Goal: Information Seeking & Learning: Find specific fact

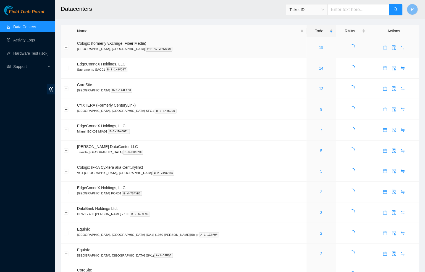
click at [319, 46] on link "19" at bounding box center [321, 47] width 4 height 4
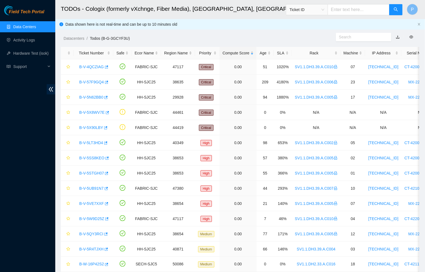
click at [399, 37] on link "button" at bounding box center [398, 37] width 4 height 4
click at [29, 29] on link "Data Centers" at bounding box center [24, 27] width 23 height 4
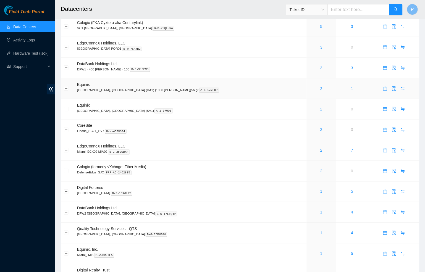
scroll to position [146, 0]
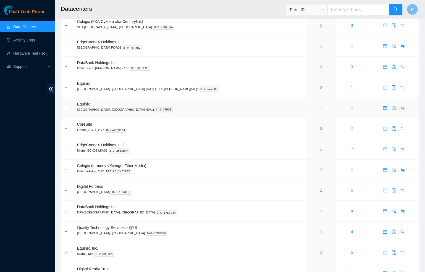
click at [321, 106] on link "2" at bounding box center [322, 108] width 2 height 4
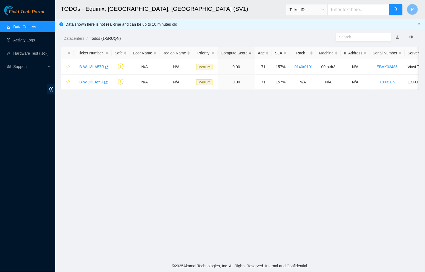
click at [398, 37] on link "button" at bounding box center [398, 37] width 4 height 4
click at [36, 27] on link "Data Centers" at bounding box center [24, 27] width 23 height 4
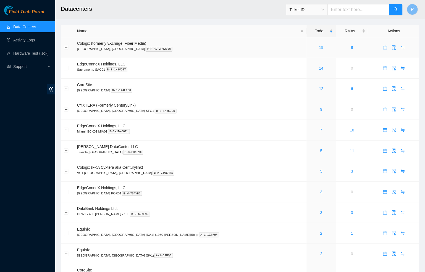
click at [319, 48] on link "19" at bounding box center [321, 47] width 4 height 4
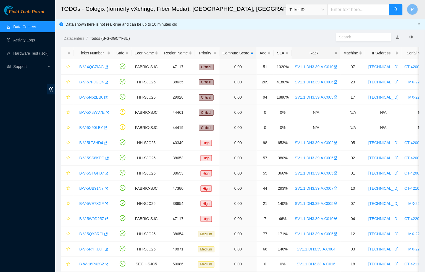
click at [314, 56] on div "Rack" at bounding box center [316, 53] width 43 height 6
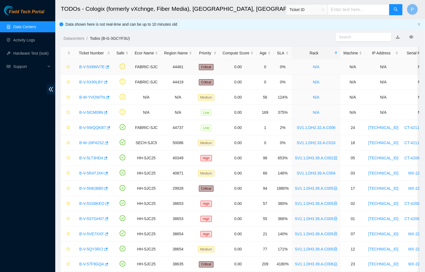
click at [93, 67] on link "B-V-5X8WV7E" at bounding box center [91, 67] width 25 height 4
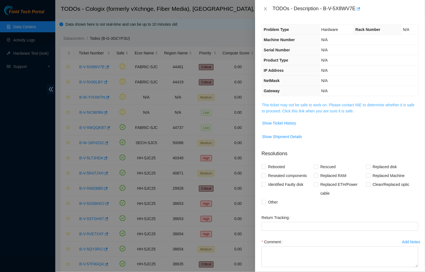
click at [309, 108] on link "This ticket may not be safe to work on. Please contact NIE to determine whether…" at bounding box center [338, 108] width 153 height 11
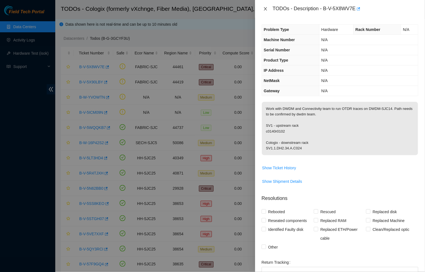
click at [264, 10] on icon "close" at bounding box center [266, 9] width 4 height 4
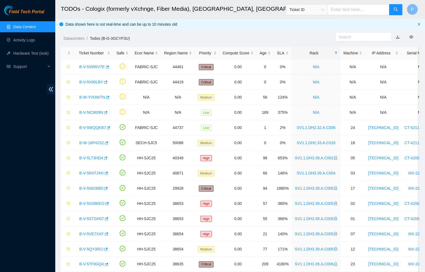
click at [419, 25] on icon "close" at bounding box center [419, 24] width 3 height 3
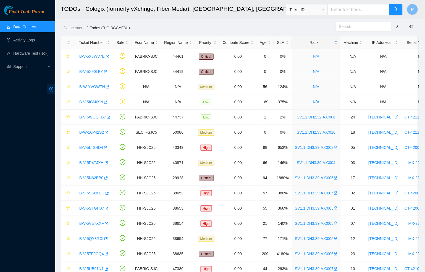
click at [52, 89] on icon "double-left" at bounding box center [51, 90] width 6 height 6
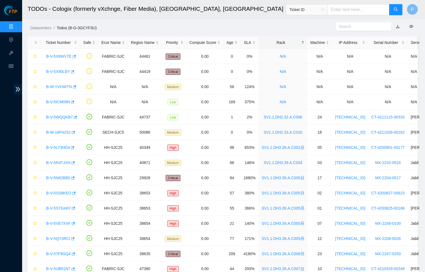
click at [16, 25] on link "Data Centers" at bounding box center [27, 27] width 23 height 4
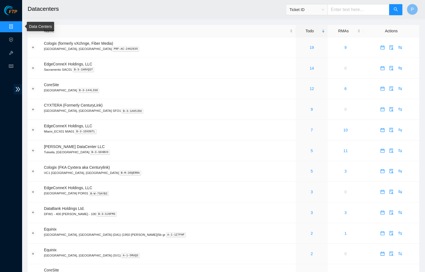
click at [16, 25] on link "Data Centers" at bounding box center [27, 27] width 23 height 4
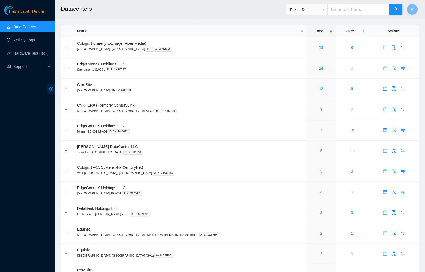
click at [53, 91] on icon "double-left" at bounding box center [51, 89] width 4 height 5
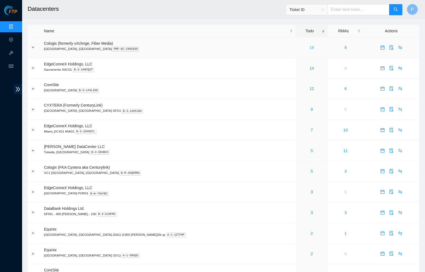
click at [310, 47] on link "19" at bounding box center [312, 47] width 4 height 4
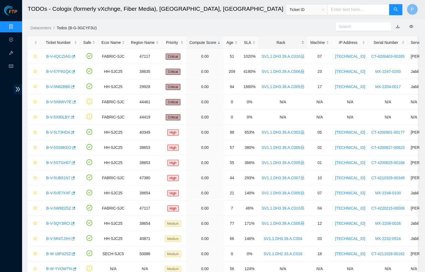
click at [290, 43] on div "Rack" at bounding box center [283, 43] width 43 height 6
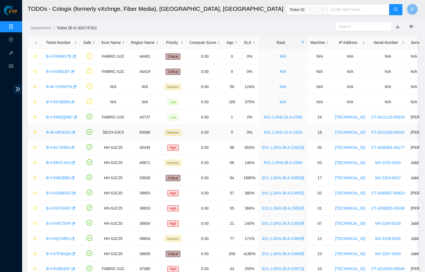
click at [61, 133] on link "B-W-16P42S2" at bounding box center [58, 132] width 25 height 4
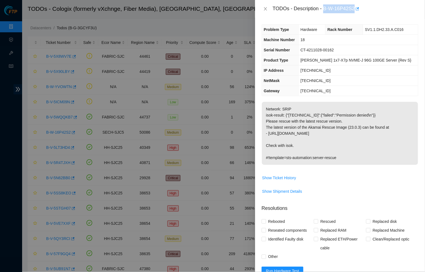
drag, startPoint x: 326, startPoint y: 10, endPoint x: 359, endPoint y: 10, distance: 32.9
click at [359, 10] on div "TODOs - Description - B-W-16P42S2" at bounding box center [346, 8] width 146 height 9
copy div "B-W-16P42S2"
click at [283, 76] on th "NetMask" at bounding box center [280, 81] width 37 height 10
click at [264, 10] on icon "close" at bounding box center [266, 9] width 4 height 4
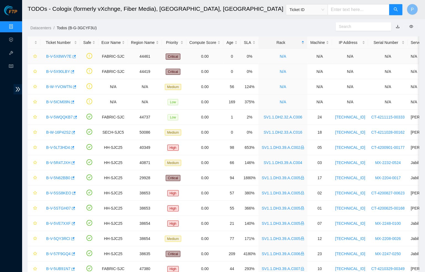
click at [63, 56] on link "B-V-5X8WV7E" at bounding box center [58, 56] width 25 height 4
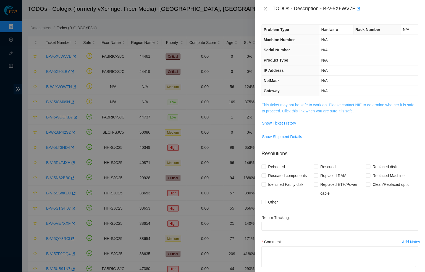
click at [295, 103] on link "This ticket may not be safe to work on. Please contact NIE to determine whether…" at bounding box center [338, 108] width 153 height 11
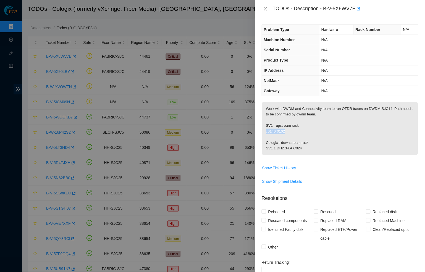
drag, startPoint x: 295, startPoint y: 130, endPoint x: 263, endPoint y: 129, distance: 32.4
click at [263, 129] on p "Work with DWDM and Connectivity team to run OTDR traces on DWDM-SJC14. Path nee…" at bounding box center [340, 128] width 156 height 53
click at [303, 138] on p "Work with DWDM and Connectivity team to run OTDR traces on DWDM-SJC14. Path nee…" at bounding box center [340, 128] width 156 height 53
drag, startPoint x: 307, startPoint y: 144, endPoint x: 268, endPoint y: 146, distance: 39.3
click at [268, 146] on p "Work with DWDM and Connectivity team to run OTDR traces on DWDM-SJC14. Path nee…" at bounding box center [340, 128] width 156 height 53
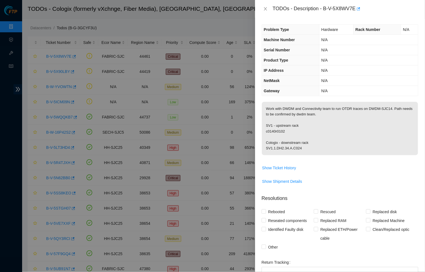
click at [302, 84] on th "NetMask" at bounding box center [291, 81] width 58 height 10
click at [264, 5] on div "TODOs - Description - B-V-5X8WV7E" at bounding box center [340, 8] width 157 height 9
click at [268, 12] on button "Close" at bounding box center [266, 8] width 8 height 5
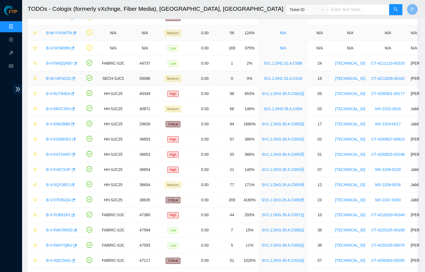
scroll to position [54, 0]
click at [54, 79] on link "B-W-16P42S2" at bounding box center [58, 78] width 25 height 4
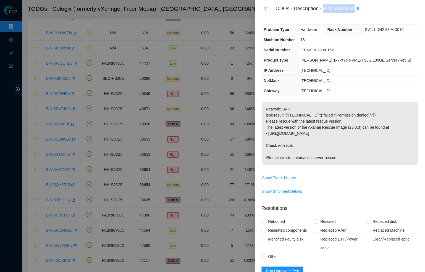
drag, startPoint x: 327, startPoint y: 8, endPoint x: 359, endPoint y: 6, distance: 32.4
click at [359, 6] on div "TODOs - Description - B-W-16P42S2" at bounding box center [346, 8] width 146 height 9
copy div "B-W-16P42S2"
click at [281, 56] on th "Product Type" at bounding box center [280, 60] width 37 height 10
click at [265, 8] on icon "close" at bounding box center [266, 9] width 4 height 4
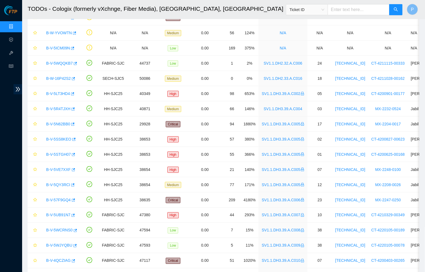
click at [343, 6] on input "text" at bounding box center [359, 9] width 62 height 11
paste input "B-W-16P42S2"
type input "B-W-16P42S2"
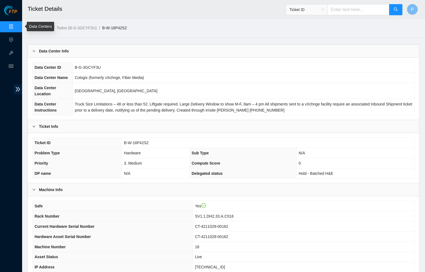
click at [16, 26] on link "Data Centers" at bounding box center [27, 27] width 23 height 4
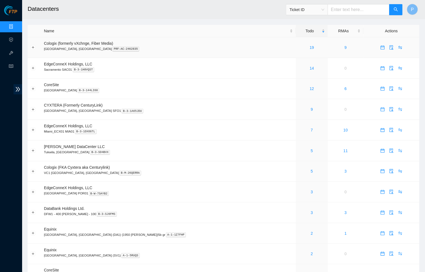
click at [299, 49] on div "19" at bounding box center [312, 48] width 26 height 6
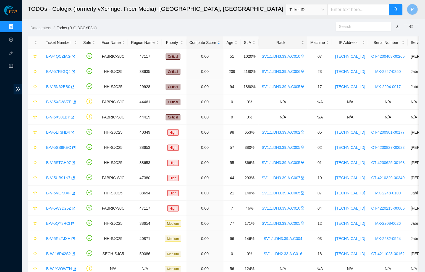
click at [293, 36] on main "TODOs - Cologix (formerly vXchnge, Fiber Media), Santa Clara, CA Ticket ID P Da…" at bounding box center [223, 172] width 403 height 344
click at [293, 40] on div "Rack" at bounding box center [283, 43] width 43 height 6
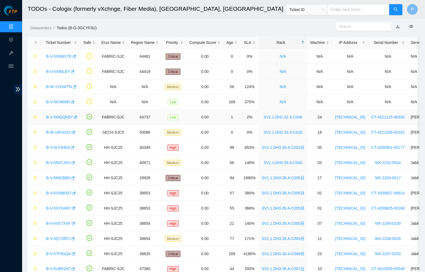
click at [60, 120] on div "B-V-5WQQKB7" at bounding box center [60, 117] width 34 height 9
click at [60, 111] on td "B-V-5WQQKB7" at bounding box center [60, 117] width 40 height 15
click at [58, 116] on link "B-V-5WQQKB7" at bounding box center [59, 117] width 27 height 4
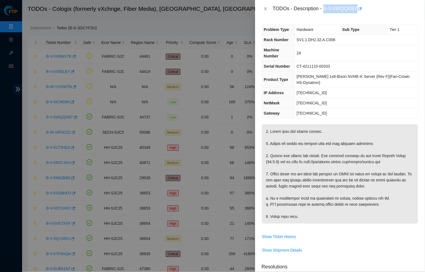
drag, startPoint x: 327, startPoint y: 8, endPoint x: 360, endPoint y: 6, distance: 33.0
click at [360, 6] on div "TODOs - Description - B-V-5WQQKB7" at bounding box center [346, 8] width 146 height 9
copy div "B-V-5WQQKB7"
click at [266, 8] on icon "close" at bounding box center [266, 9] width 4 height 4
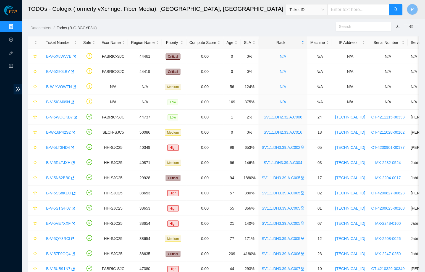
click at [193, 16] on h2 "TODOs - Cologix (formerly vXchnge, Fiber Media), [GEOGRAPHIC_DATA], [GEOGRAPHIC…" at bounding box center [173, 9] width 290 height 18
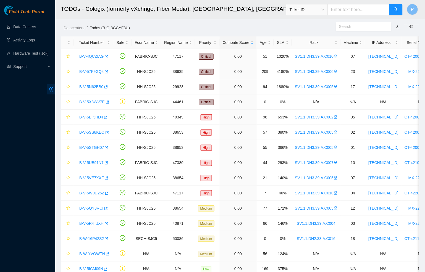
click at [47, 89] on span "double-left" at bounding box center [51, 89] width 9 height 10
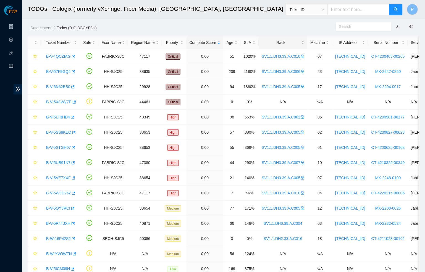
click at [296, 42] on div "Rack" at bounding box center [283, 43] width 43 height 6
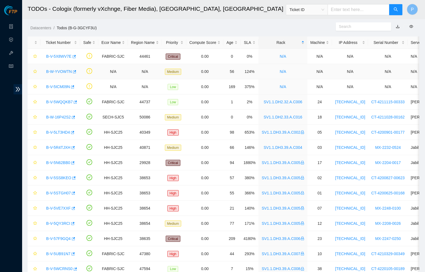
click at [53, 71] on link "B-W-YVOWTN" at bounding box center [59, 71] width 26 height 4
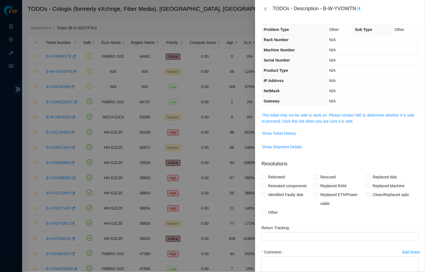
click at [279, 126] on td "This ticket may not be safe to work on. Please contact NIE to determine whether…" at bounding box center [340, 120] width 157 height 17
click at [279, 120] on link "This ticket may not be safe to work on. Please contact NIE to determine whether…" at bounding box center [338, 118] width 153 height 11
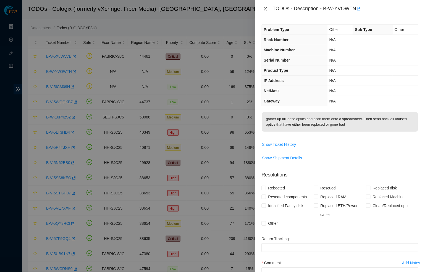
click at [266, 7] on icon "close" at bounding box center [266, 9] width 4 height 4
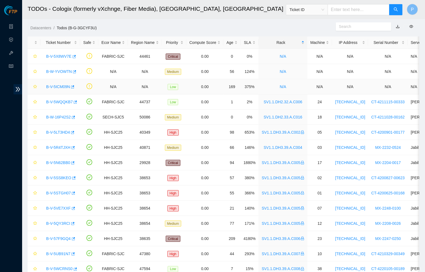
click at [59, 86] on link "B-V-5ICM09N" at bounding box center [58, 87] width 24 height 4
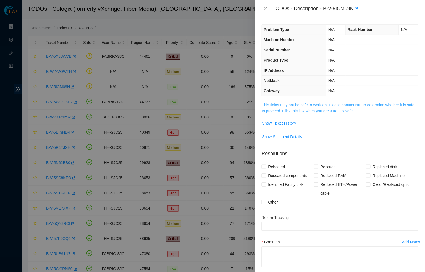
click at [292, 106] on link "This ticket may not be safe to work on. Please contact NIE to determine whether…" at bounding box center [338, 108] width 153 height 11
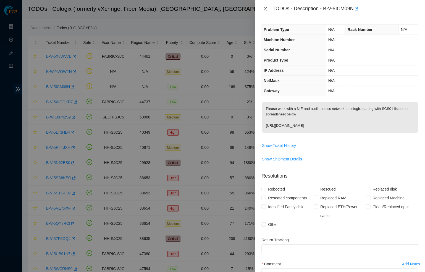
click at [262, 7] on button "Close" at bounding box center [266, 8] width 8 height 5
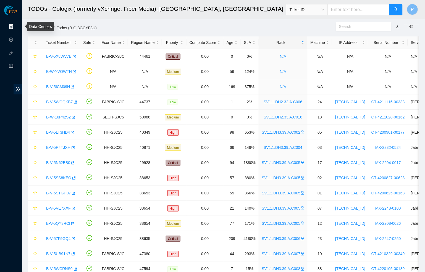
click at [16, 25] on link "Data Centers" at bounding box center [27, 27] width 23 height 4
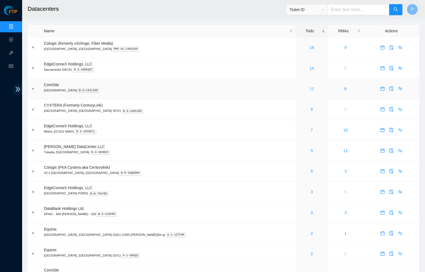
click at [310, 87] on link "12" at bounding box center [312, 89] width 4 height 4
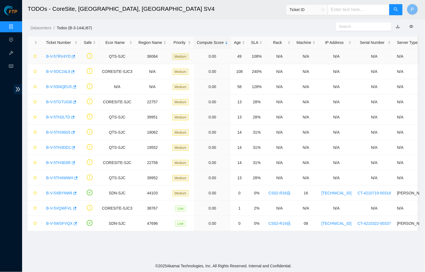
click at [54, 54] on link "B-V-57RV4YD" at bounding box center [58, 56] width 25 height 4
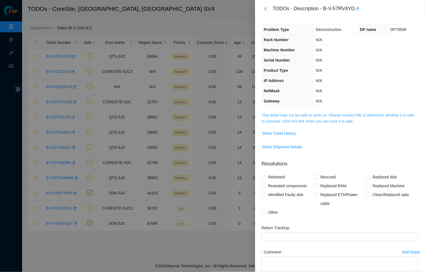
click at [287, 113] on link "This ticket may not be safe to work on. Please contact NIE to determine whether…" at bounding box center [338, 118] width 153 height 11
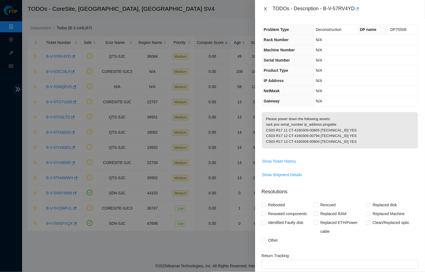
click at [264, 7] on icon "close" at bounding box center [266, 9] width 4 height 4
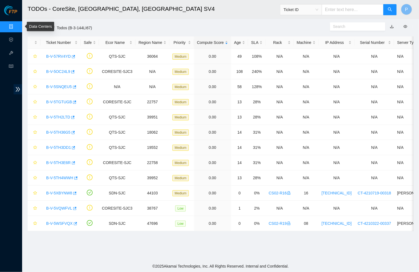
click at [16, 25] on link "Data Centers" at bounding box center [27, 27] width 23 height 4
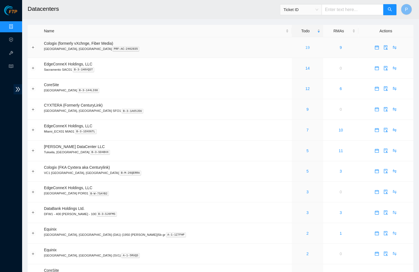
click at [306, 46] on link "19" at bounding box center [308, 47] width 4 height 4
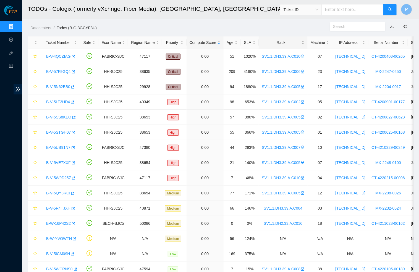
click at [284, 45] on div "Rack" at bounding box center [283, 43] width 43 height 6
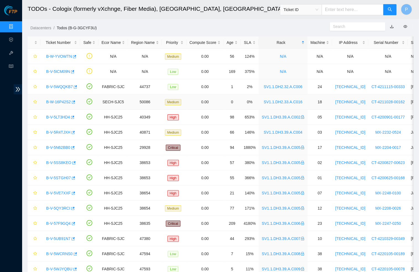
click at [60, 101] on link "B-W-16P42S2" at bounding box center [58, 102] width 25 height 4
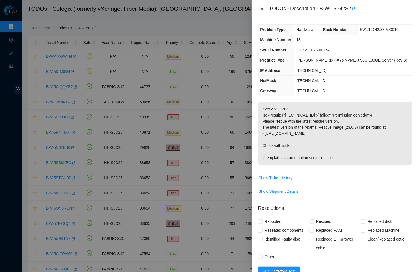
click at [263, 7] on icon "close" at bounding box center [262, 9] width 4 height 4
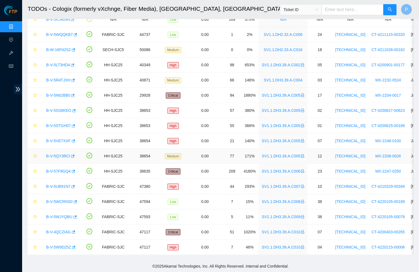
scroll to position [52, 0]
click at [56, 201] on link "B-V-5WCRNS0" at bounding box center [59, 202] width 27 height 4
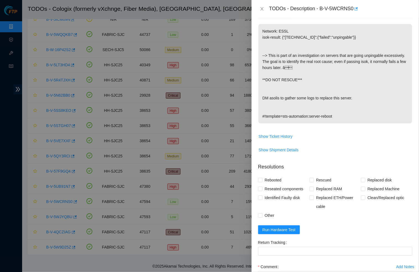
scroll to position [100, 0]
click at [261, 8] on icon "close" at bounding box center [262, 8] width 3 height 3
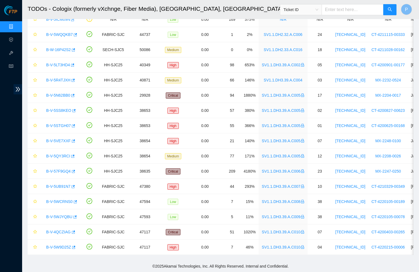
scroll to position [25, 0]
click at [60, 218] on link "B-V-5WJYQBU" at bounding box center [59, 217] width 26 height 4
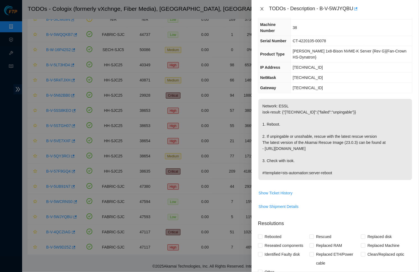
click at [266, 8] on button "Close" at bounding box center [262, 8] width 8 height 5
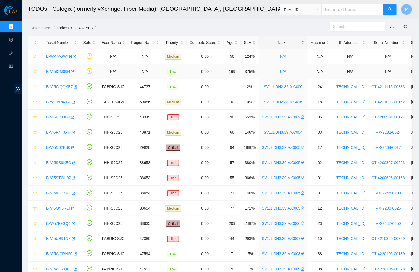
scroll to position [0, 0]
click at [290, 41] on div "Rack" at bounding box center [283, 43] width 43 height 6
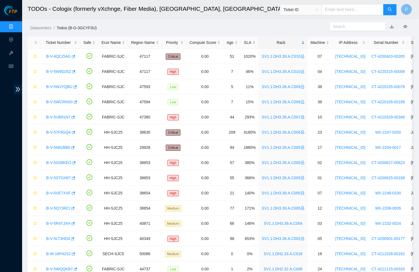
click at [290, 41] on div "Rack" at bounding box center [283, 43] width 43 height 6
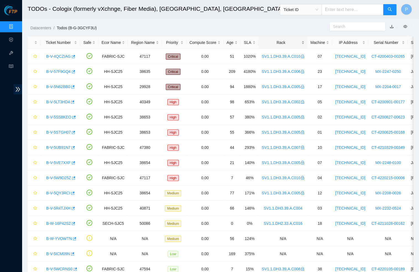
click at [290, 41] on div "Rack" at bounding box center [283, 43] width 43 height 6
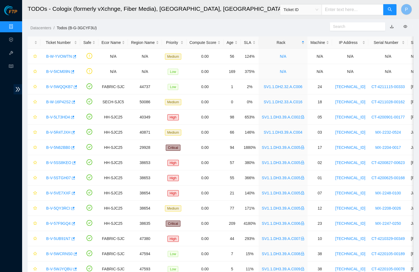
click at [300, 9] on span "Ticket ID" at bounding box center [301, 10] width 35 height 8
click at [208, 25] on ol "Datacenters / Todos (B-G-3GCYF3U) /" at bounding box center [175, 28] width 290 height 6
click at [16, 25] on link "Data Centers" at bounding box center [27, 27] width 23 height 4
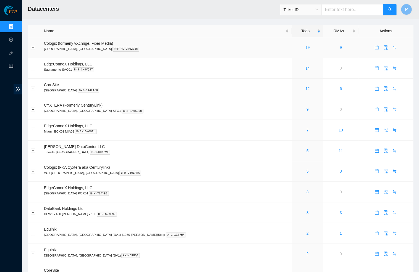
click at [306, 49] on link "19" at bounding box center [308, 47] width 4 height 4
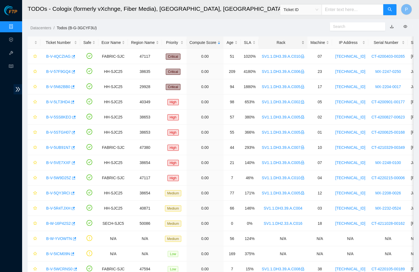
click at [292, 40] on div "Rack" at bounding box center [283, 43] width 43 height 6
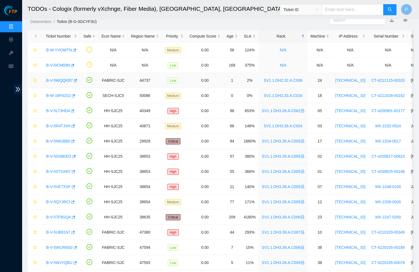
scroll to position [10, 0]
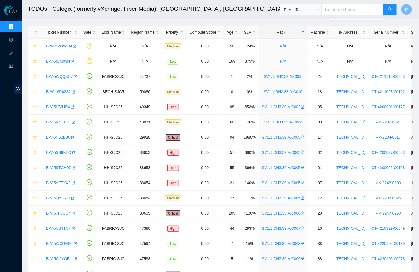
click at [16, 25] on link "Data Centers" at bounding box center [27, 27] width 23 height 4
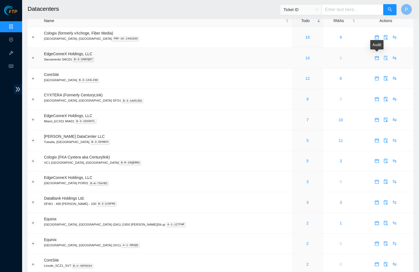
click at [384, 56] on icon "audit" at bounding box center [386, 58] width 4 height 4
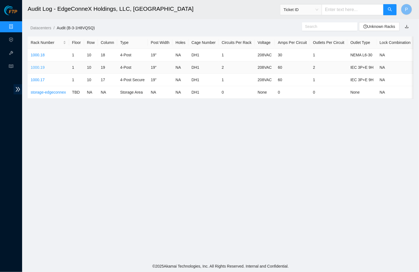
click at [37, 69] on link "1000.19" at bounding box center [38, 67] width 14 height 4
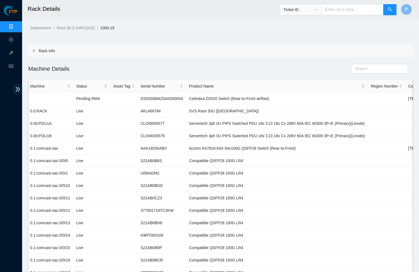
click at [138, 26] on ol "Datacenters / Rack (B-3-1H8VQSQ) / 1000.19 /" at bounding box center [175, 28] width 290 height 6
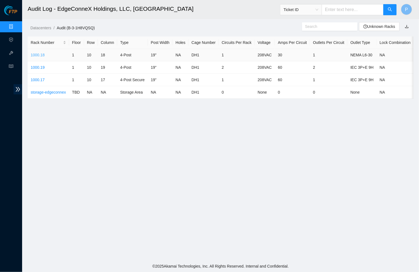
click at [41, 56] on link "1000.18" at bounding box center [38, 55] width 14 height 4
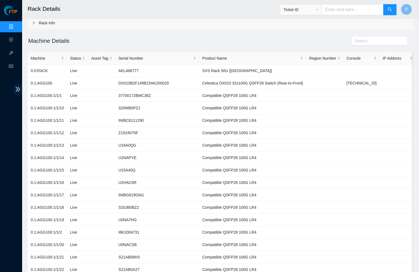
scroll to position [30, 0]
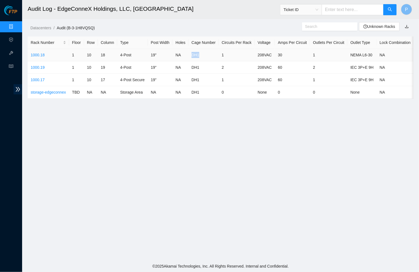
drag, startPoint x: 211, startPoint y: 54, endPoint x: 200, endPoint y: 54, distance: 11.6
click at [200, 54] on td "DH1" at bounding box center [204, 55] width 30 height 12
copy td "DH1"
click at [219, 52] on td "DH1" at bounding box center [204, 55] width 30 height 12
drag, startPoint x: 52, startPoint y: 54, endPoint x: 31, endPoint y: 54, distance: 20.7
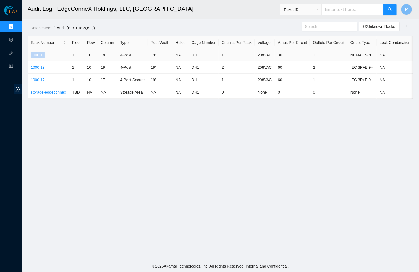
click at [31, 54] on td "1000.18" at bounding box center [48, 55] width 41 height 12
copy link "1000.18"
